Goal: Transaction & Acquisition: Purchase product/service

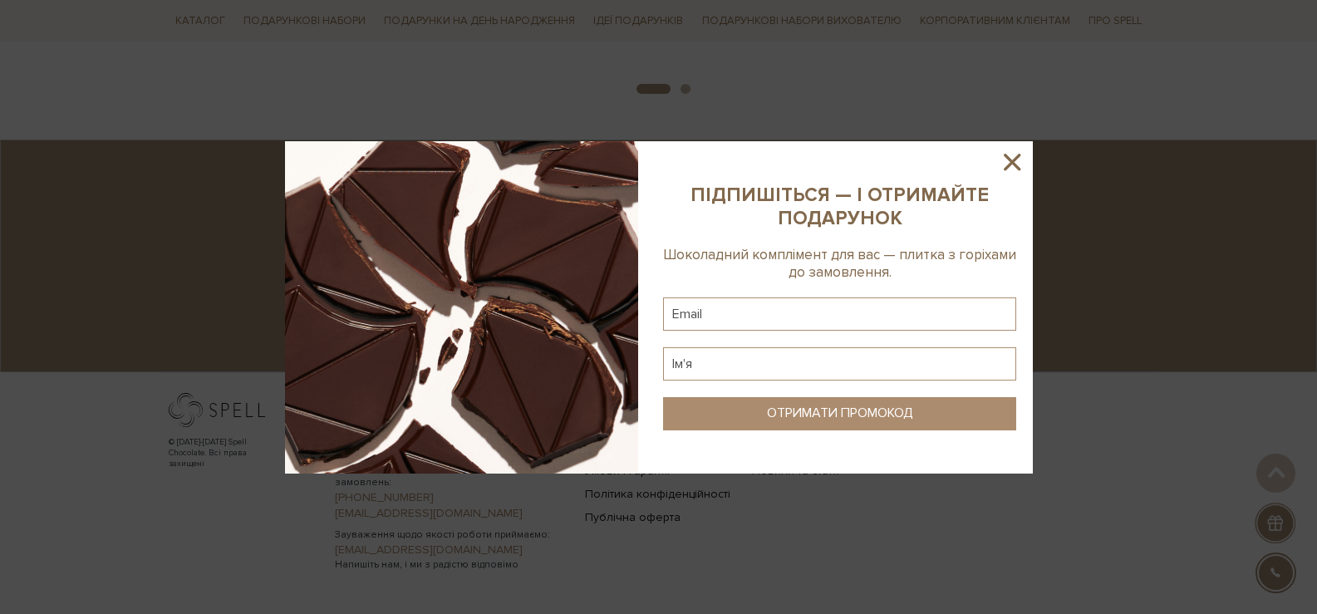
scroll to position [3026, 0]
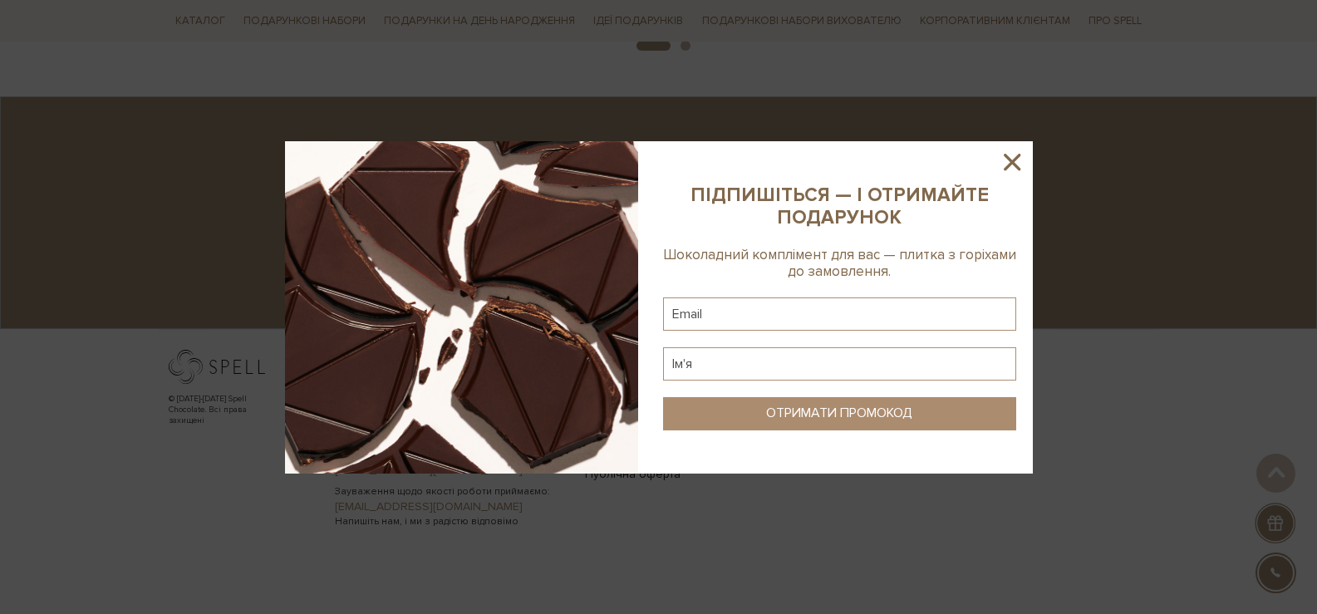
click at [1008, 154] on icon at bounding box center [1012, 162] width 28 height 28
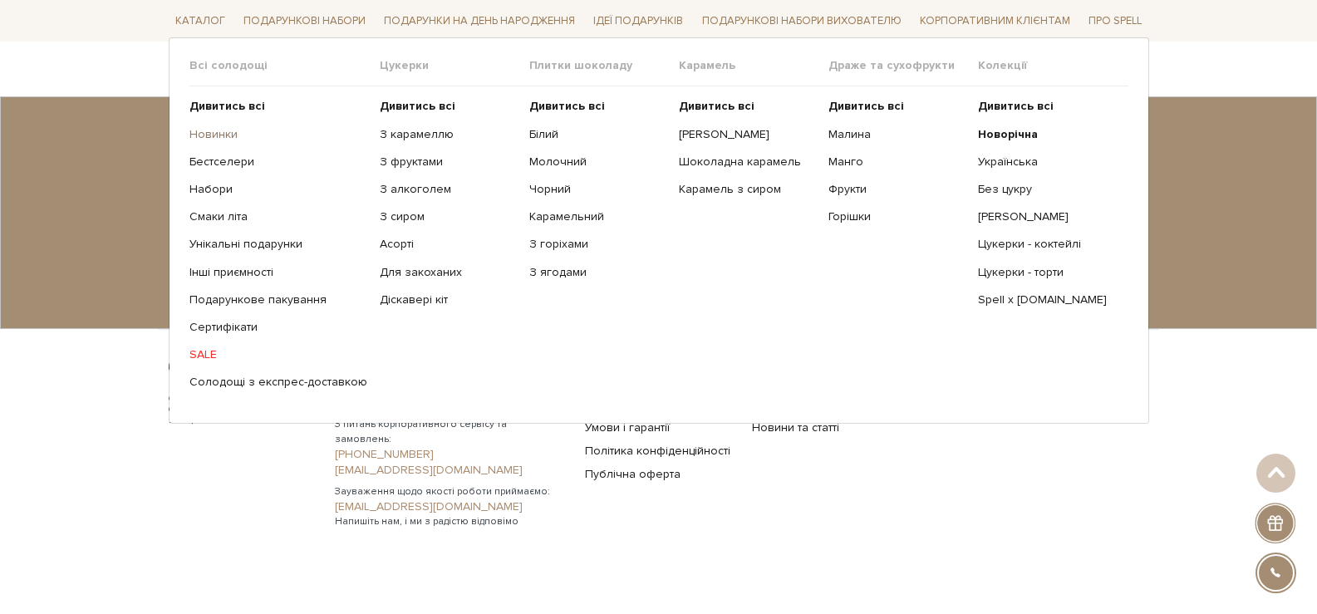
click at [216, 130] on link "Новинки" at bounding box center [279, 133] width 178 height 15
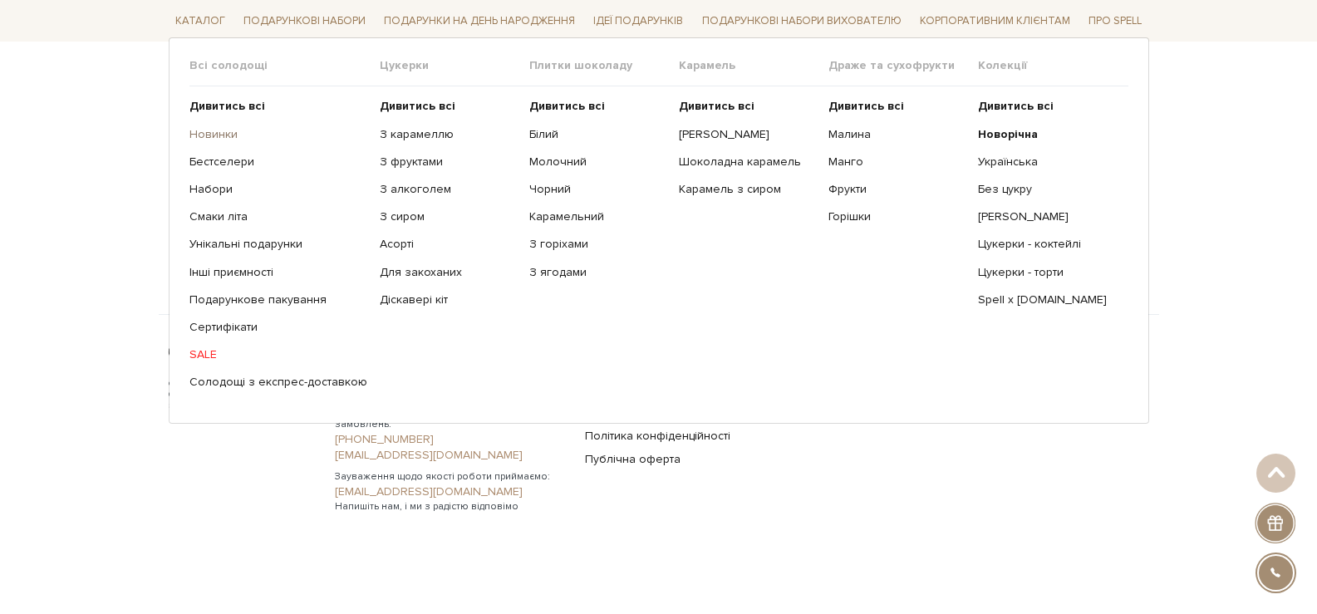
scroll to position [2793, 0]
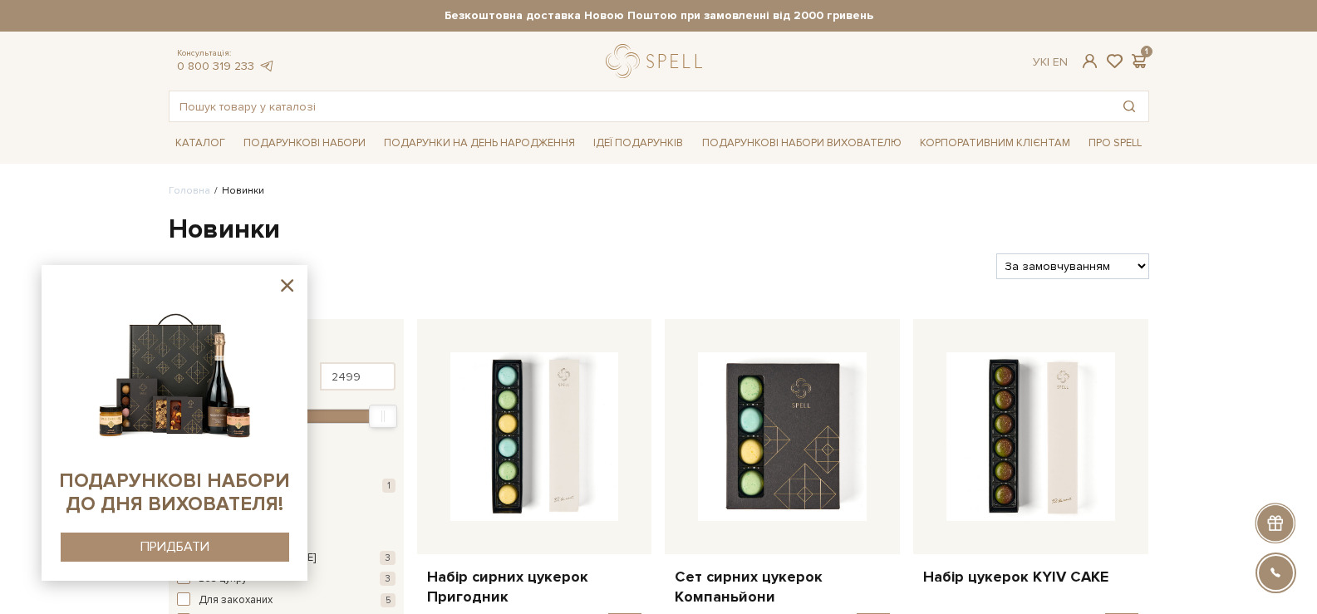
click at [294, 287] on icon at bounding box center [287, 285] width 21 height 21
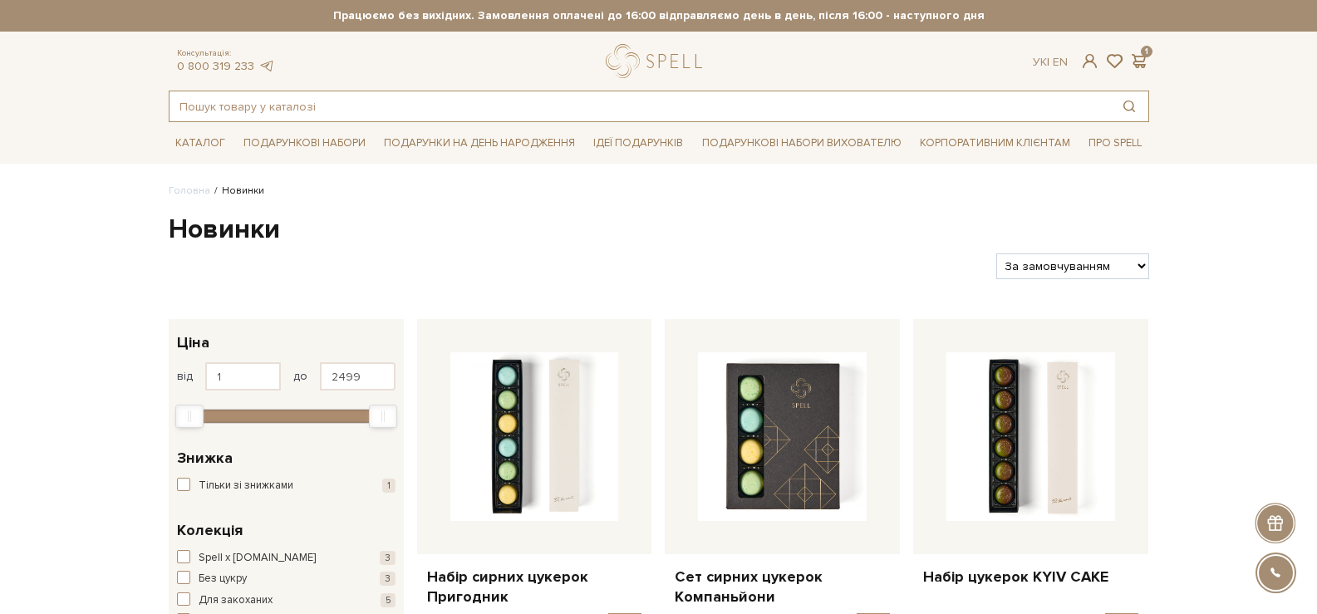
click at [498, 111] on input "text" at bounding box center [640, 106] width 941 height 30
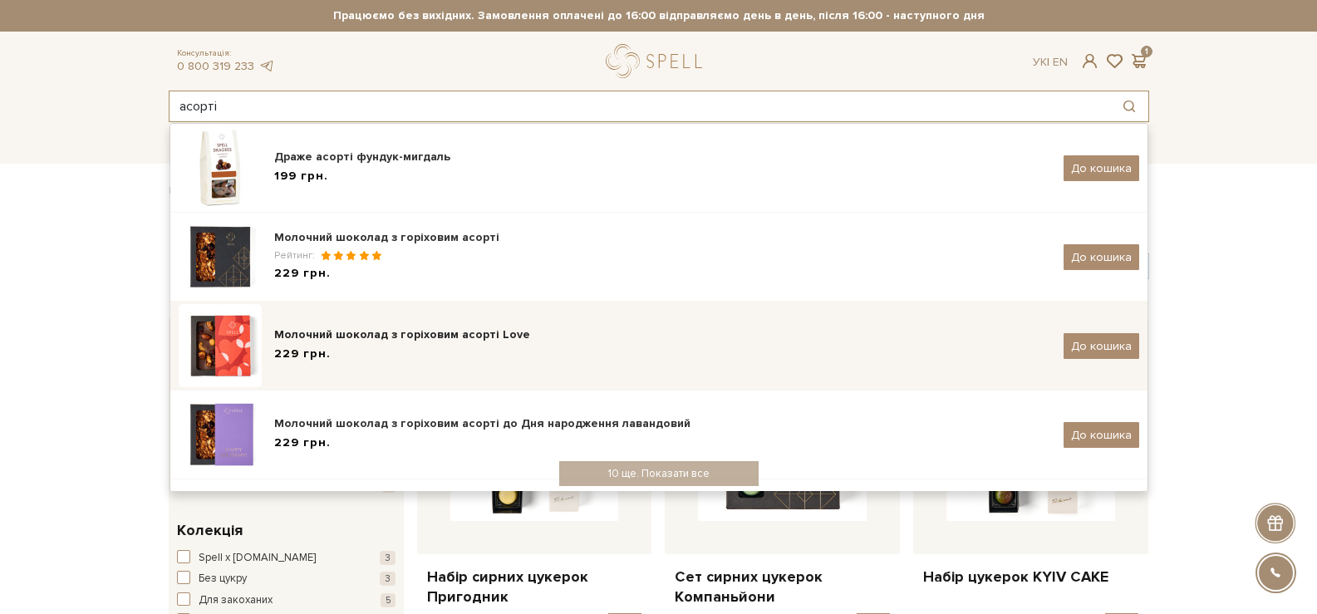
scroll to position [321, 0]
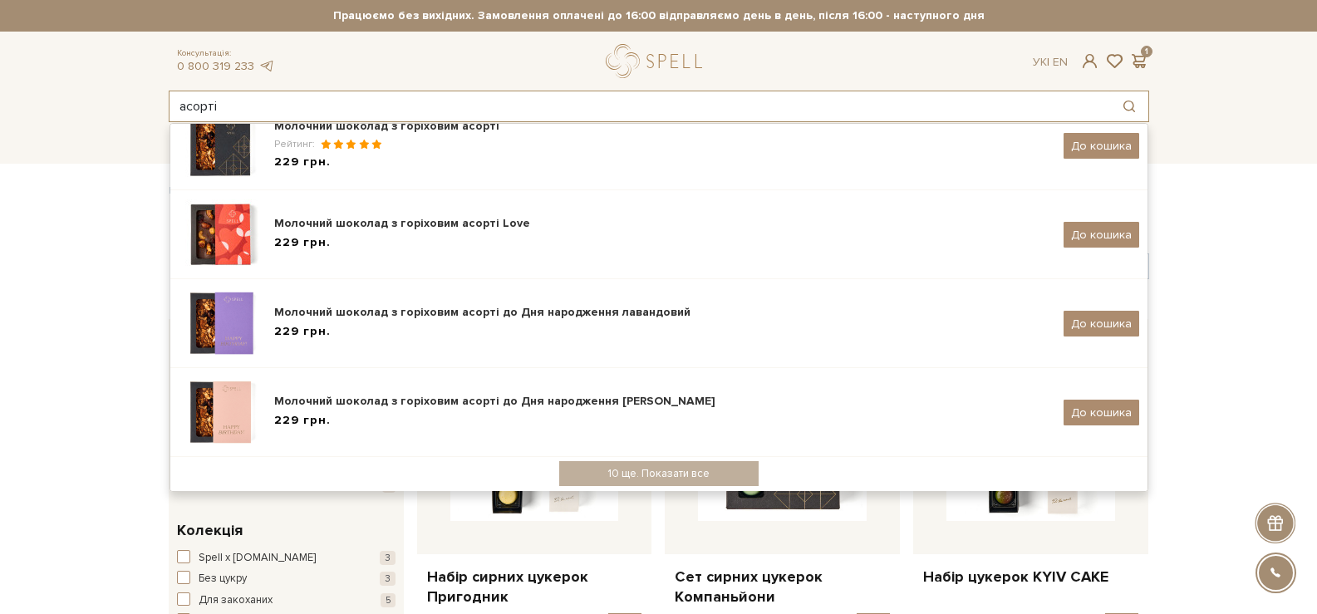
type input "асорті"
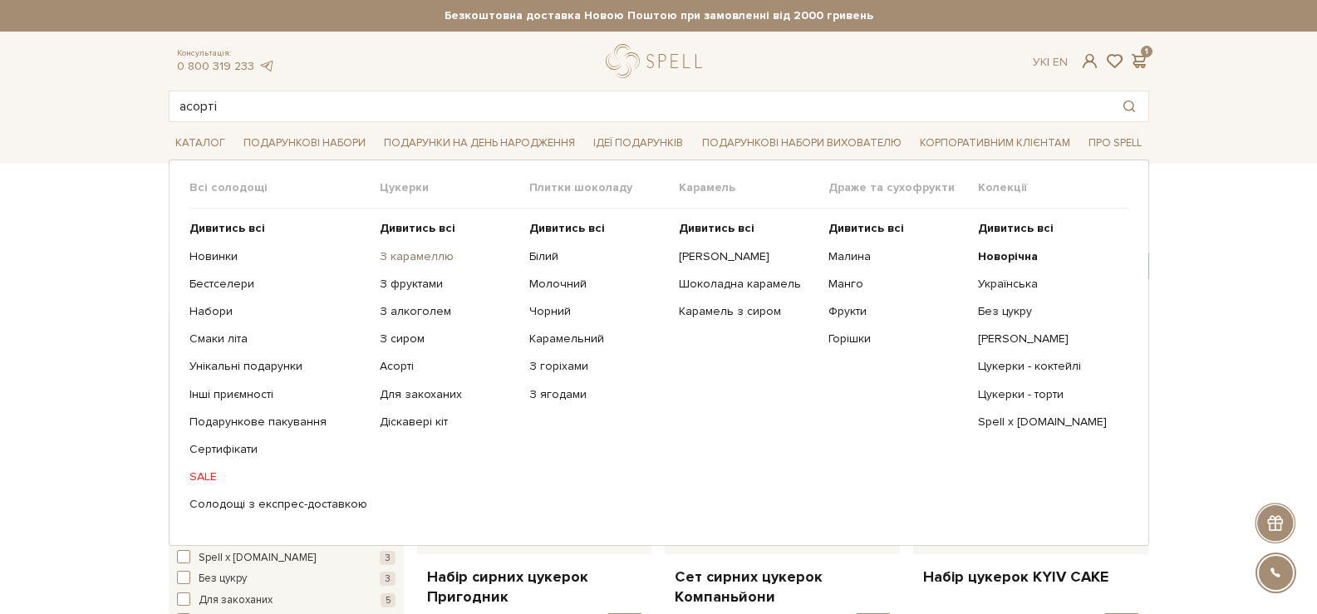
click at [393, 259] on link "З карамеллю" at bounding box center [448, 256] width 137 height 15
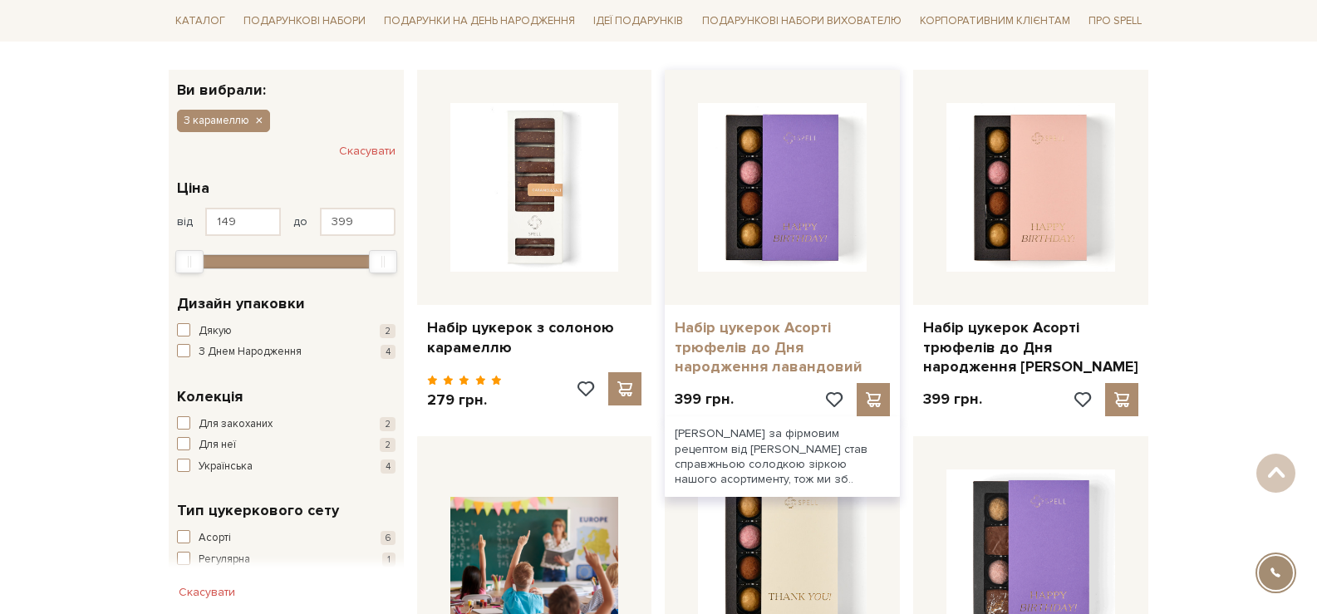
click at [786, 347] on link "Набір цукерок Асорті трюфелів до Дня народження лавандовий" at bounding box center [782, 347] width 215 height 58
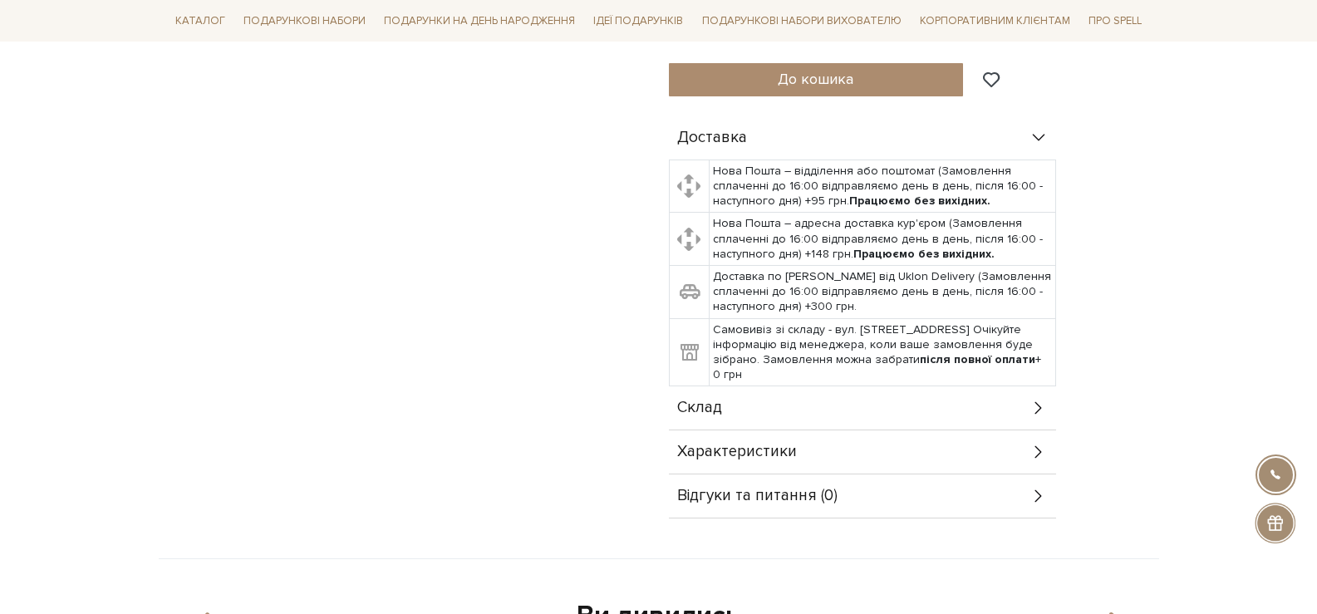
scroll to position [914, 0]
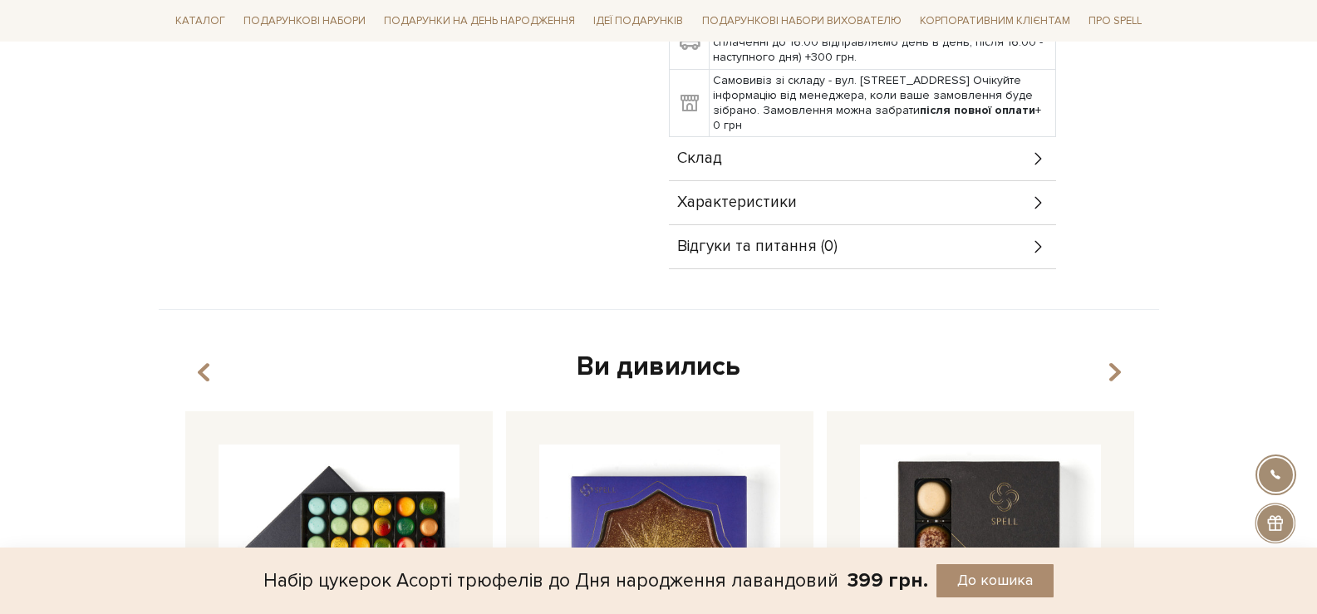
click at [904, 165] on div "Склад" at bounding box center [862, 158] width 387 height 43
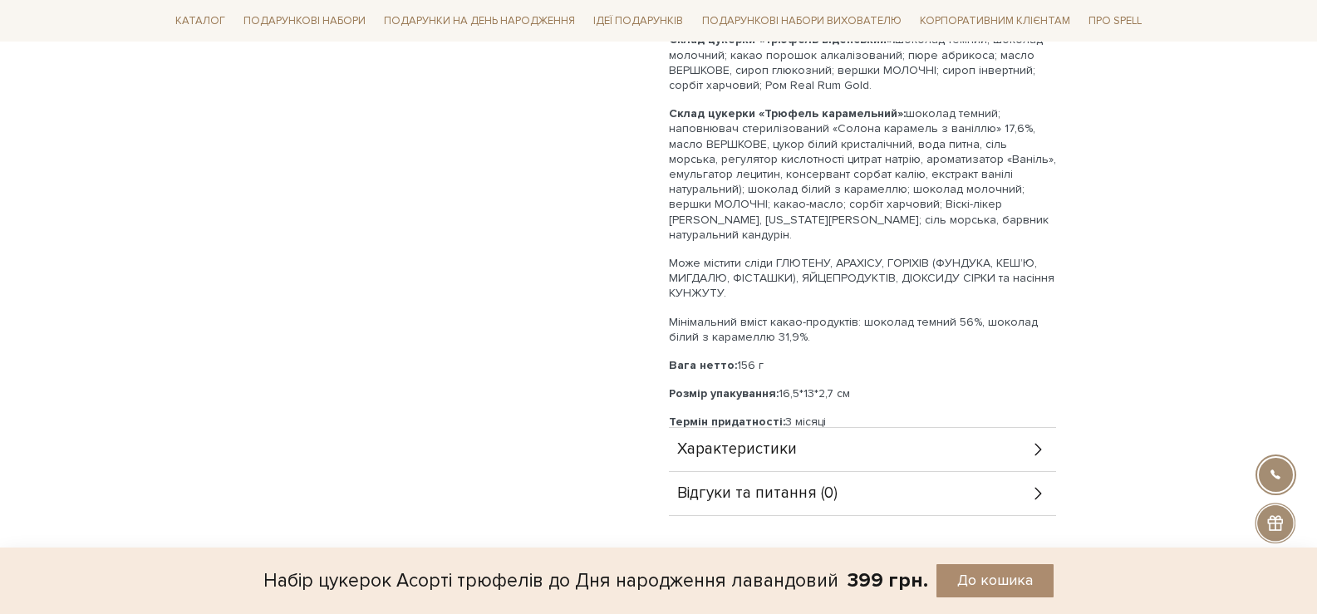
scroll to position [1330, 0]
